Goal: Find specific page/section: Find specific page/section

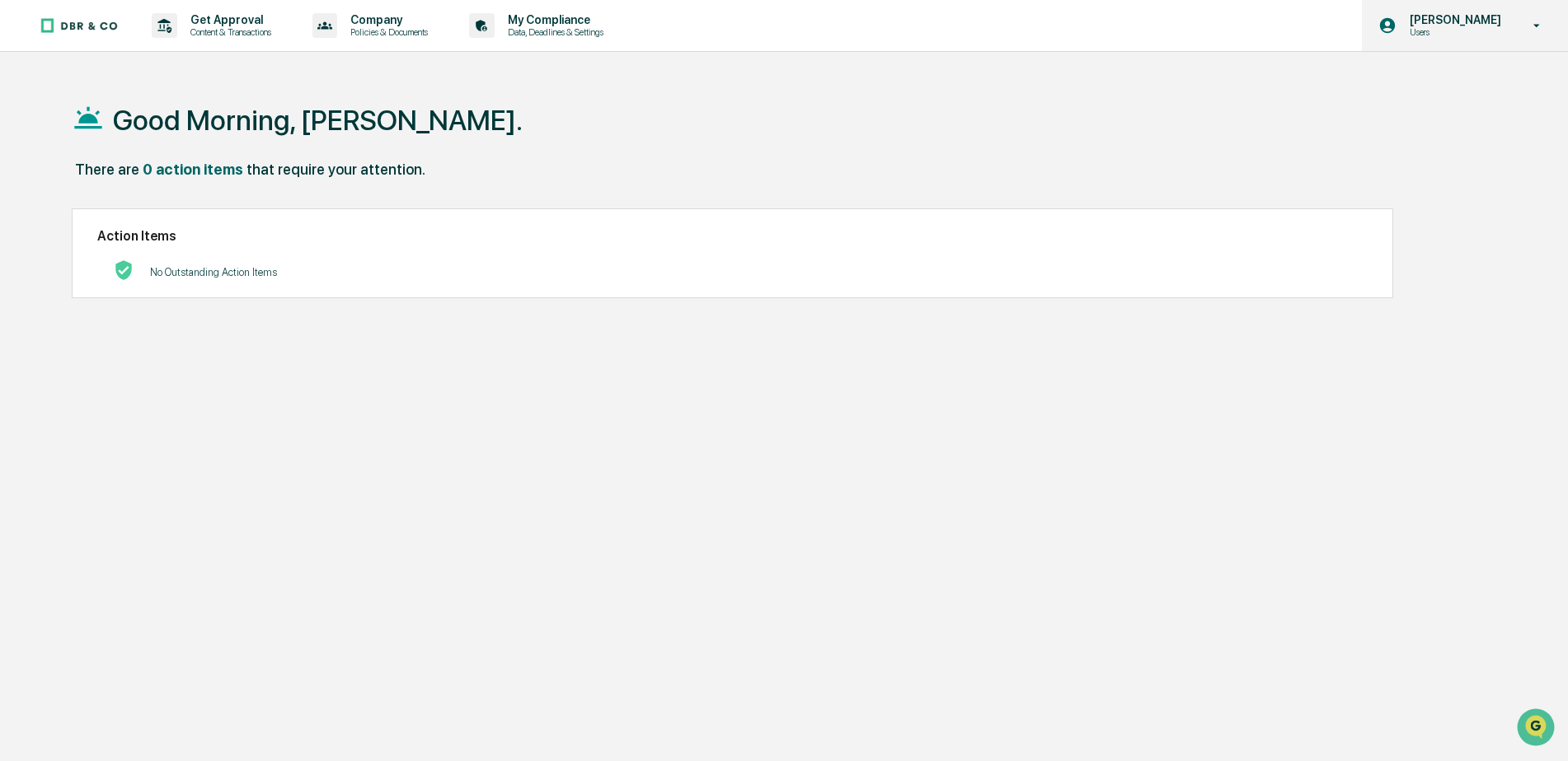
click at [1479, 20] on p "[PERSON_NAME]" at bounding box center [1453, 20] width 113 height 13
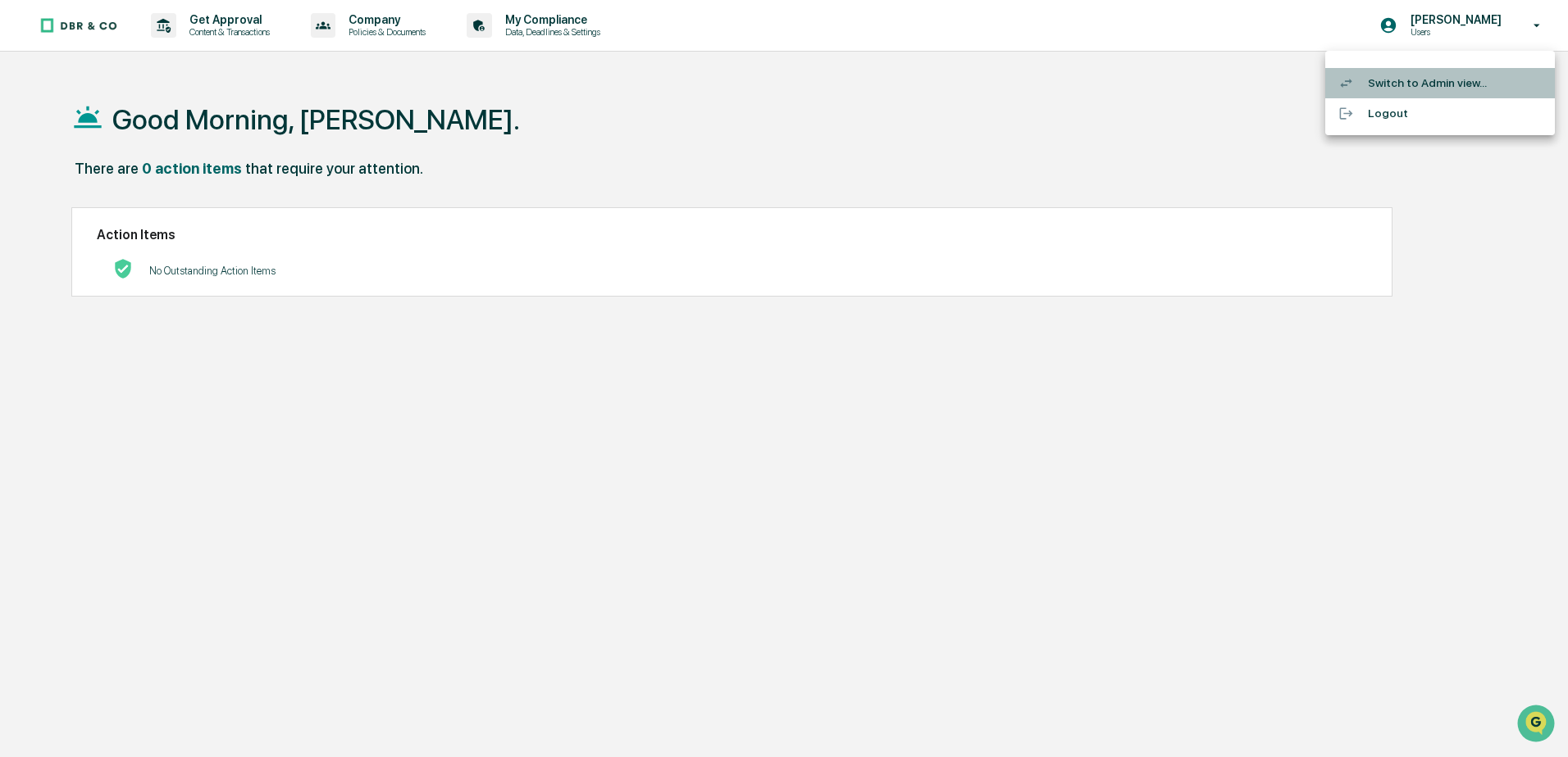
click at [1427, 85] on li "Switch to Admin view..." at bounding box center [1440, 83] width 229 height 30
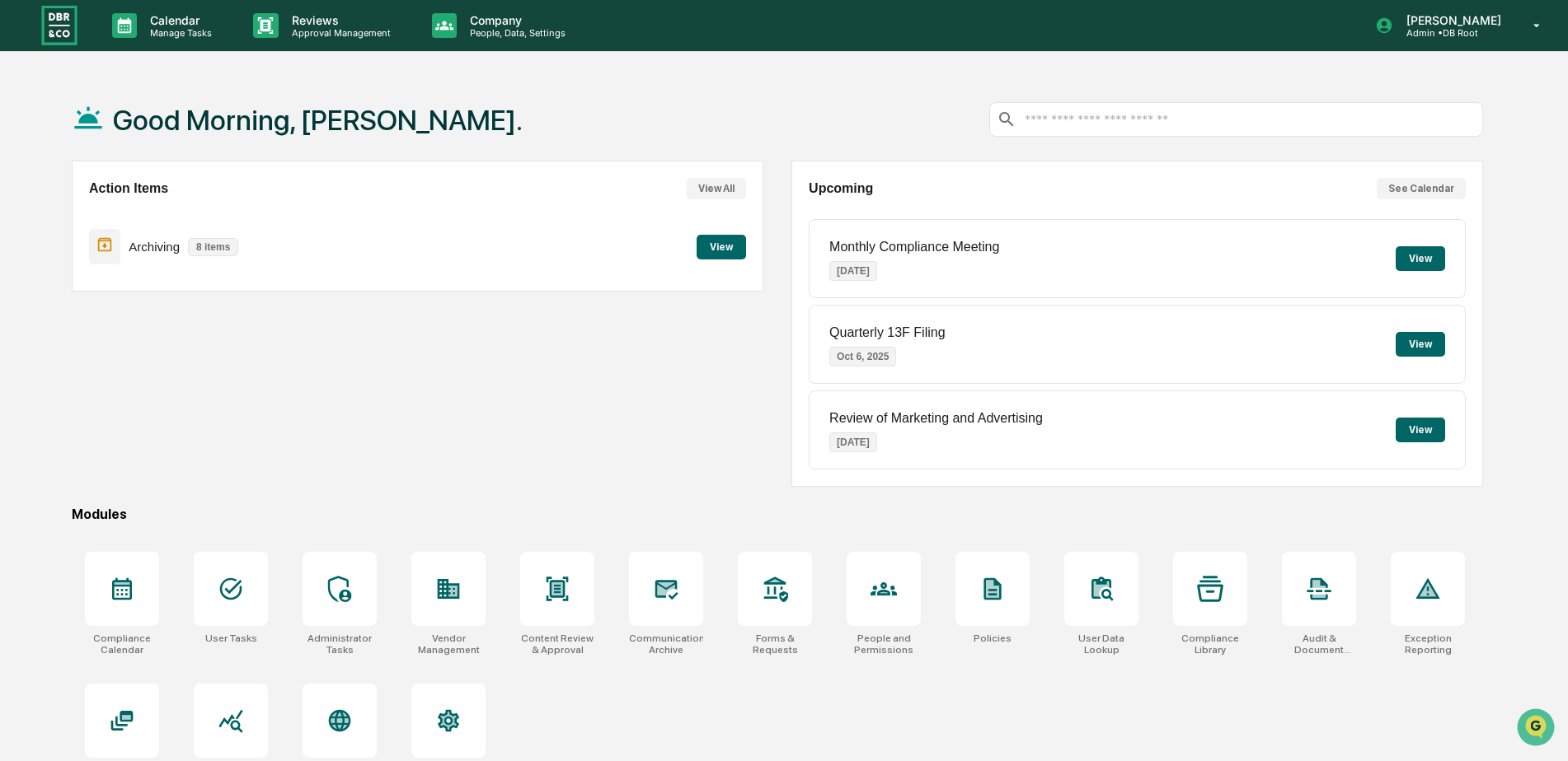
scroll to position [78, 0]
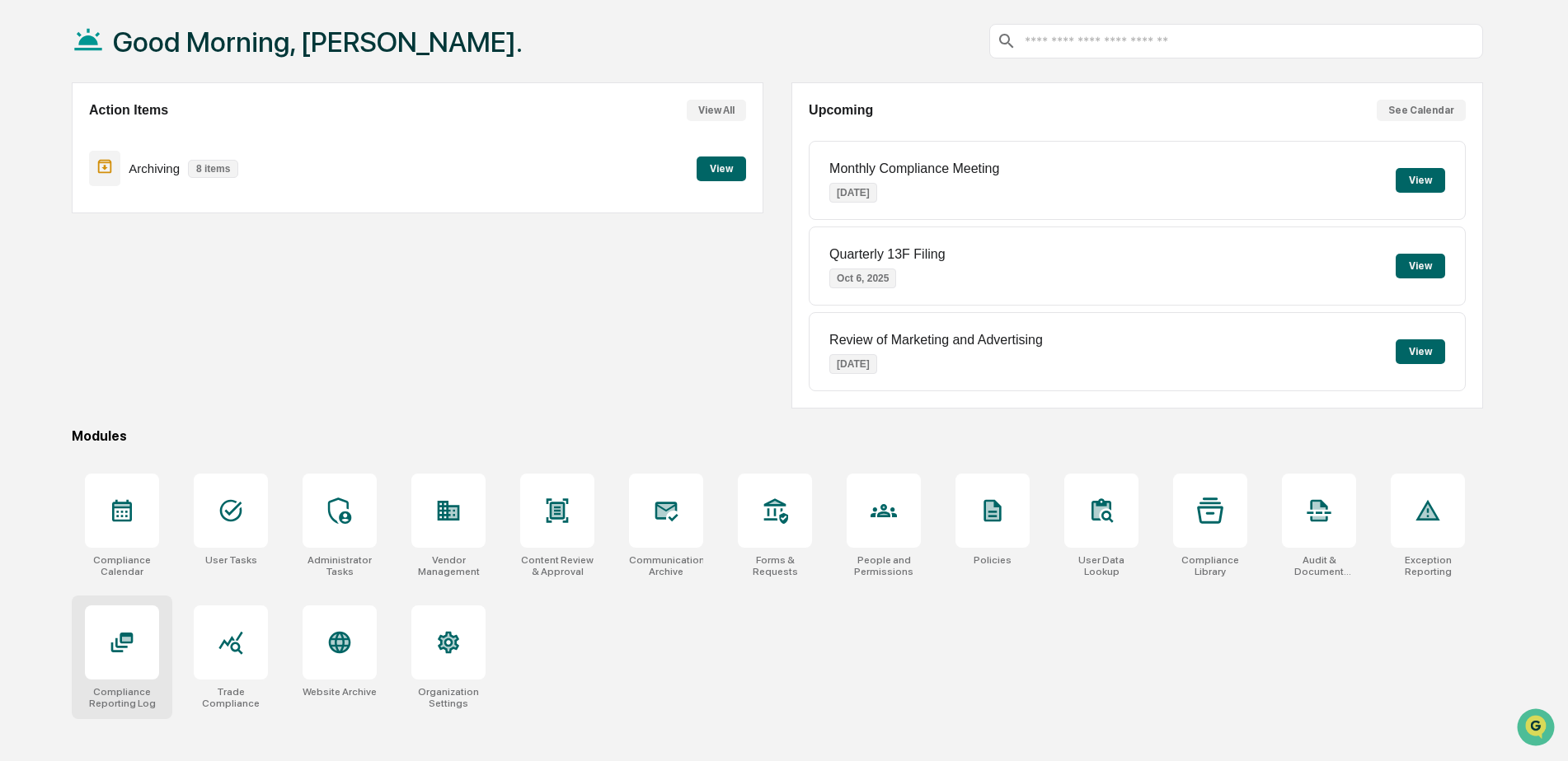
click at [130, 646] on icon at bounding box center [122, 642] width 26 height 26
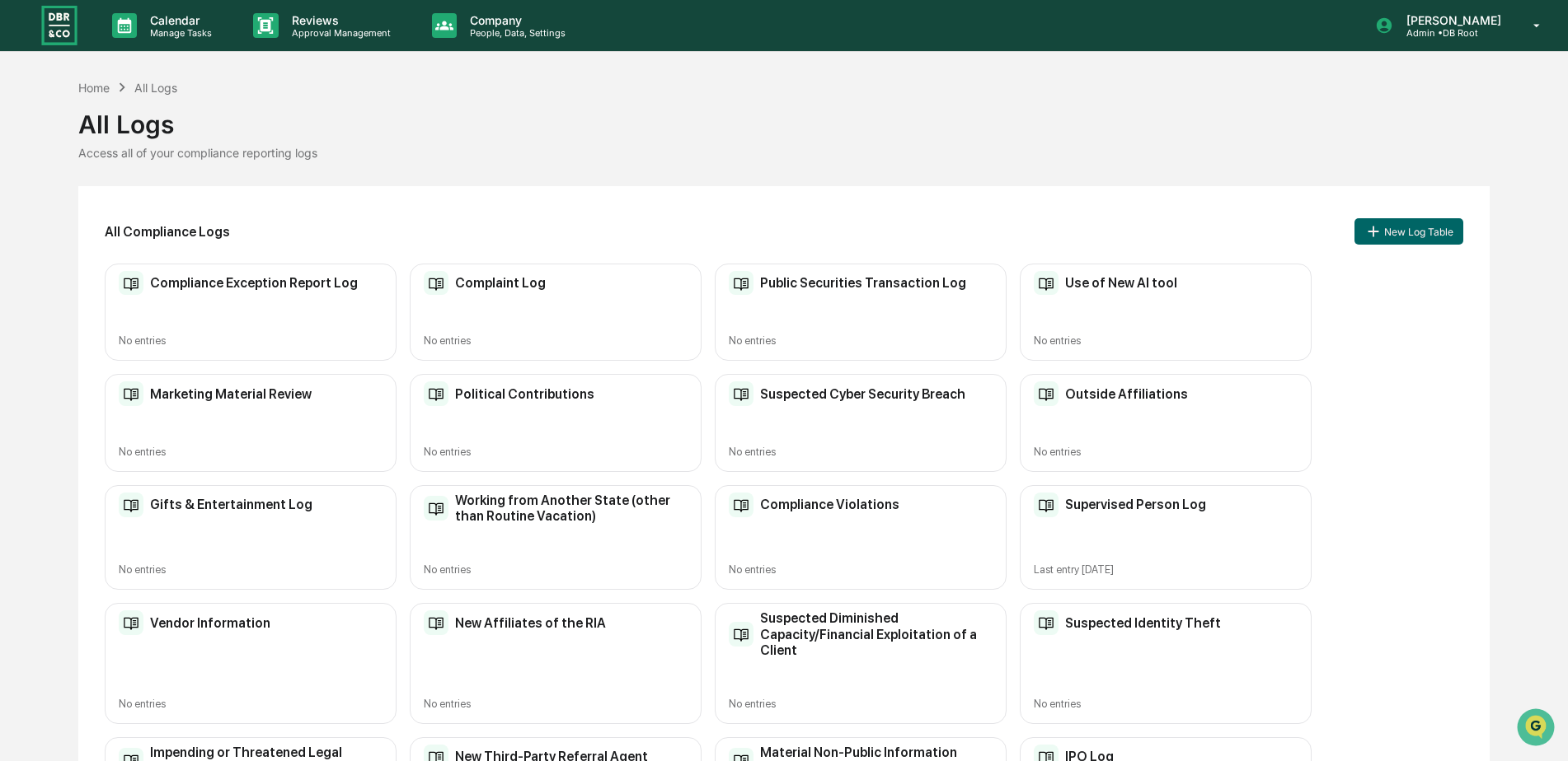
click at [1566, 178] on div "Home All Logs All Logs Access all of your compliance reporting logs All Complia…" at bounding box center [784, 643] width 1568 height 1131
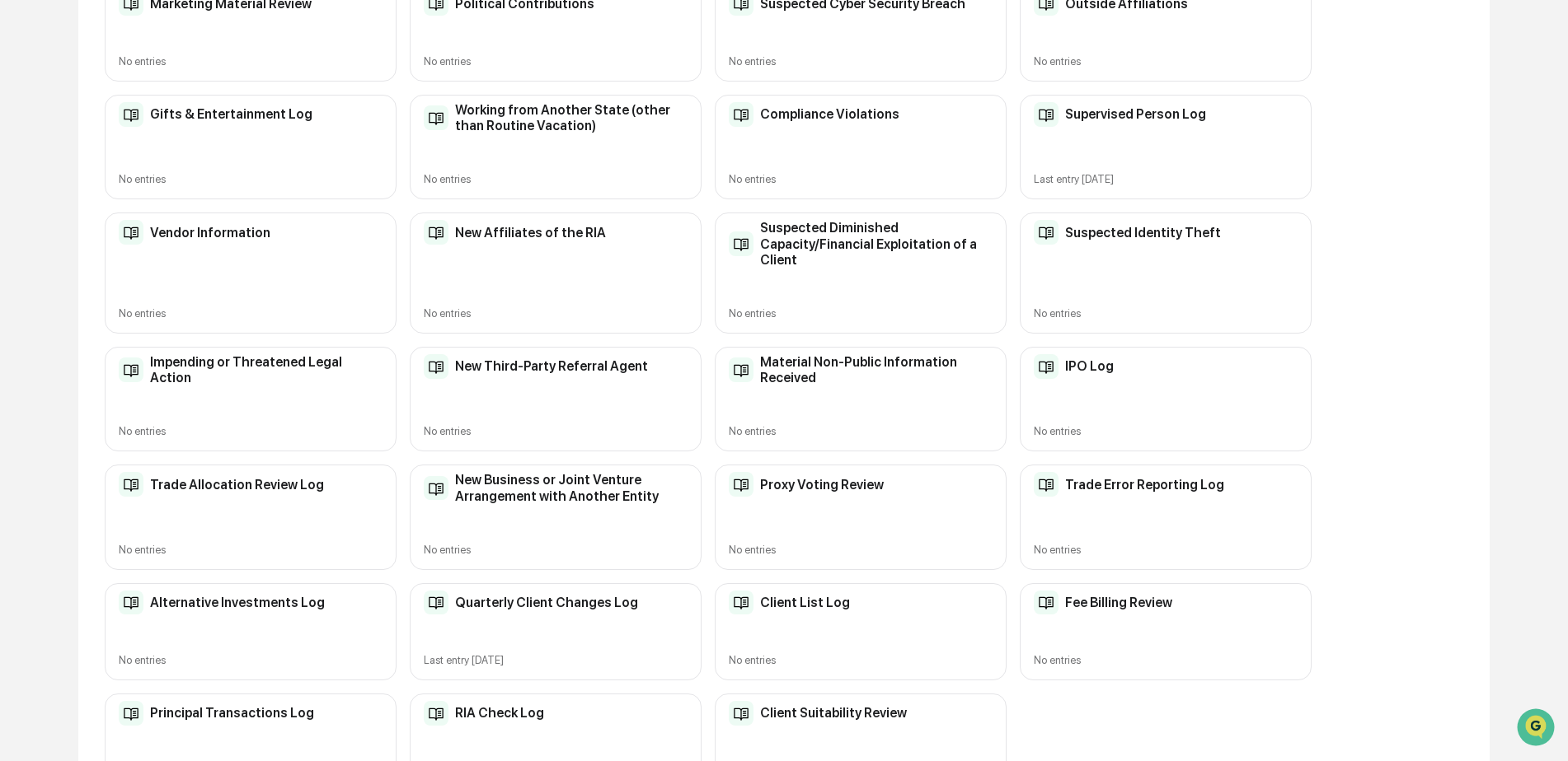
scroll to position [395, 0]
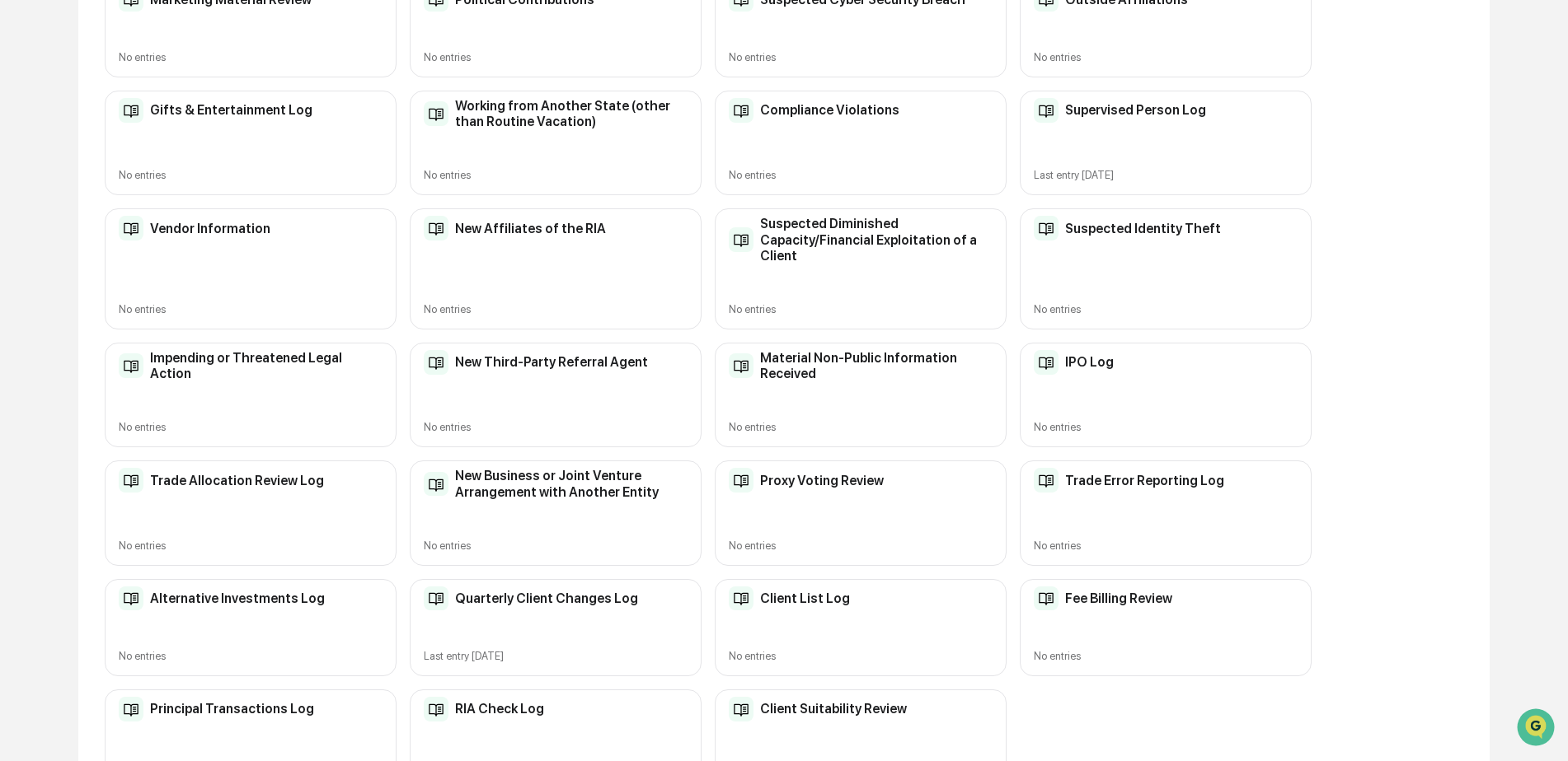
click at [528, 609] on div "Quarterly Client Changes Log" at bounding box center [531, 599] width 215 height 24
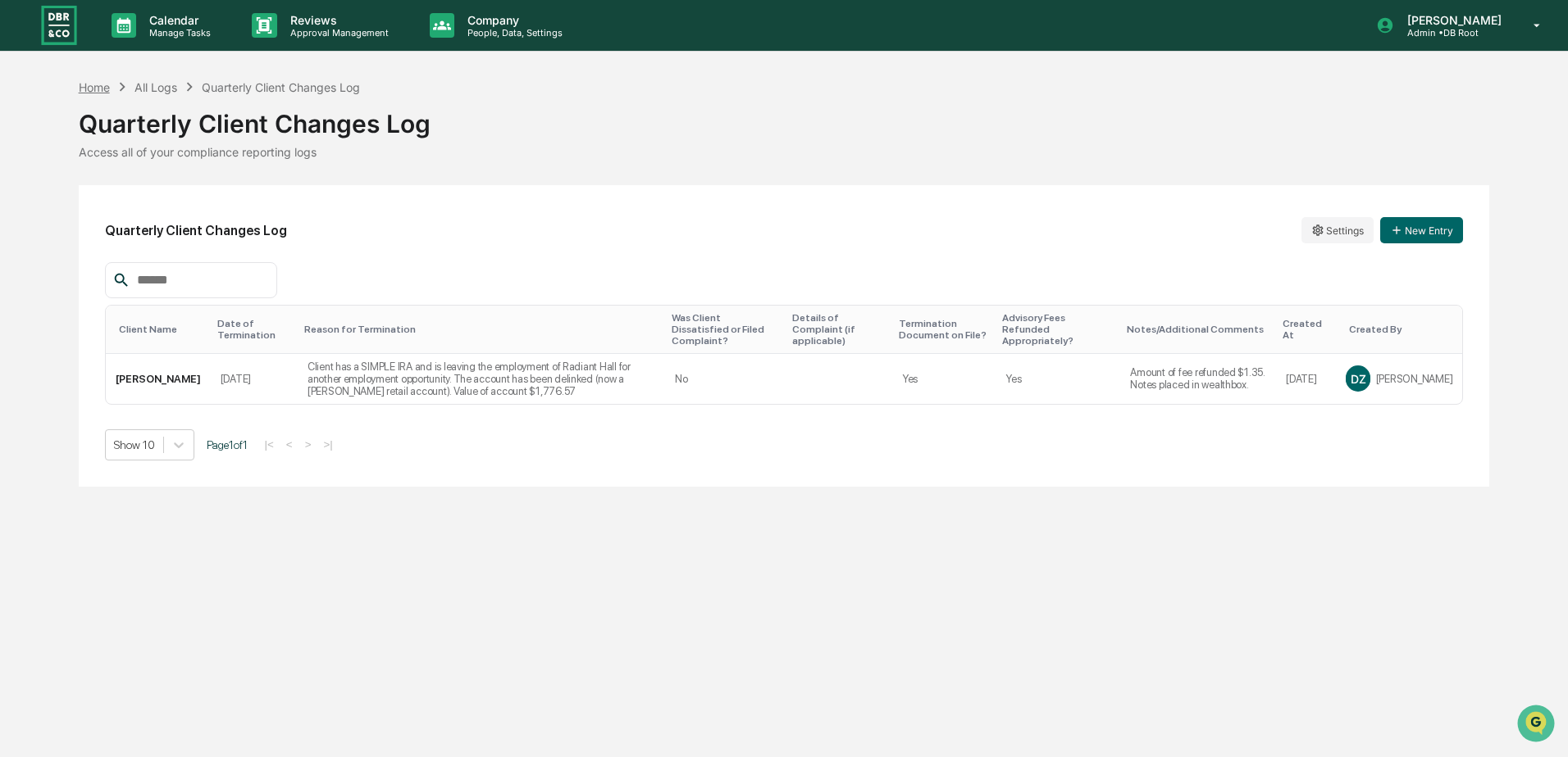
click at [100, 85] on div "Home" at bounding box center [94, 87] width 31 height 14
